Goal: Information Seeking & Learning: Learn about a topic

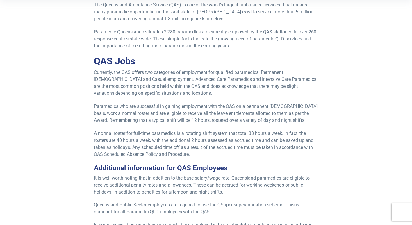
scroll to position [208, 0]
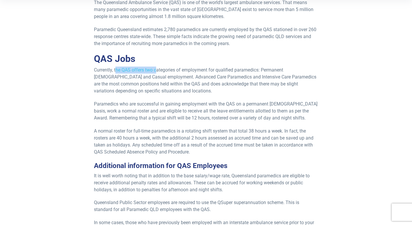
drag, startPoint x: 117, startPoint y: 69, endPoint x: 156, endPoint y: 69, distance: 39.8
click at [156, 69] on p "Currently, the QAS offers two categories of employment for qualified paramedics…" at bounding box center [206, 81] width 224 height 28
drag, startPoint x: 156, startPoint y: 69, endPoint x: 223, endPoint y: 71, distance: 66.6
click at [223, 71] on p "Currently, the QAS offers two categories of employment for qualified paramedics…" at bounding box center [206, 81] width 224 height 28
click at [311, 78] on p "Currently, the QAS offers two categories of employment for qualified paramedics…" at bounding box center [206, 81] width 224 height 28
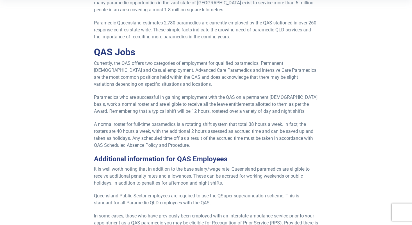
scroll to position [216, 0]
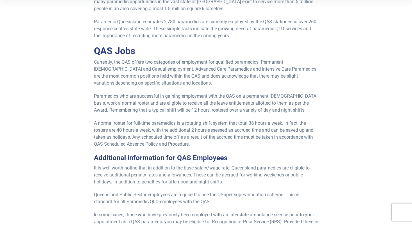
click at [178, 126] on p "A normal roster for full-time paramedics is a rotating shift system that total …" at bounding box center [206, 134] width 224 height 28
click at [202, 143] on p "A normal roster for full-time paramedics is a rotating shift system that total …" at bounding box center [206, 134] width 224 height 28
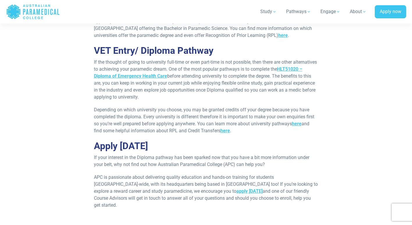
scroll to position [852, 0]
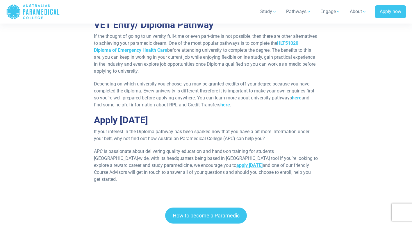
scroll to position [878, 0]
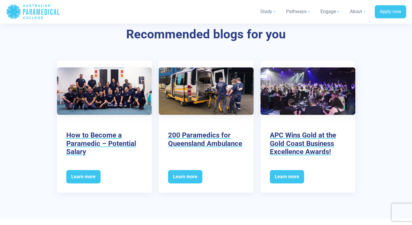
scroll to position [1106, 0]
